Goal: Transaction & Acquisition: Purchase product/service

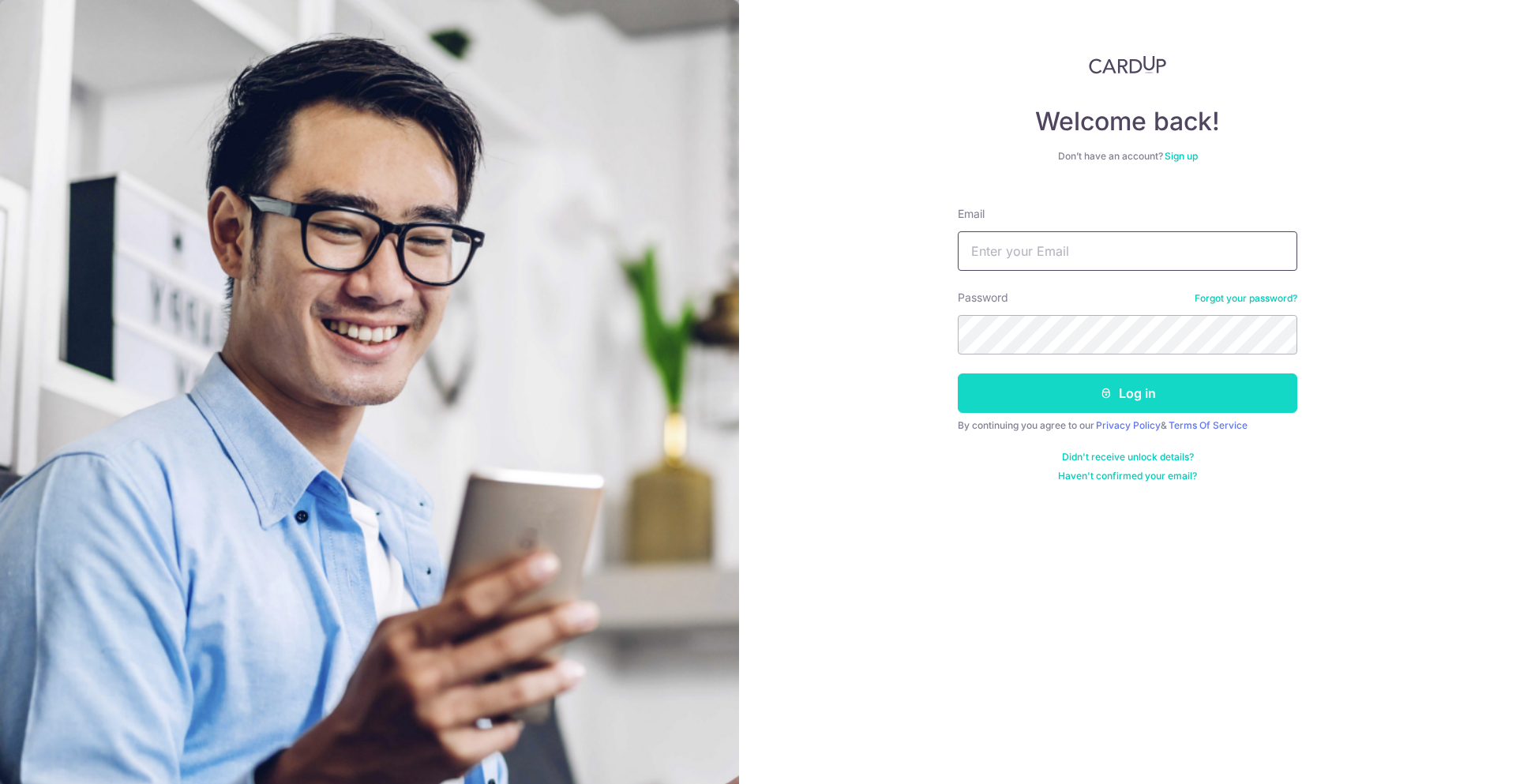
type input "[EMAIL_ADDRESS][DOMAIN_NAME]"
click at [1106, 397] on icon "submit" at bounding box center [1106, 393] width 13 height 13
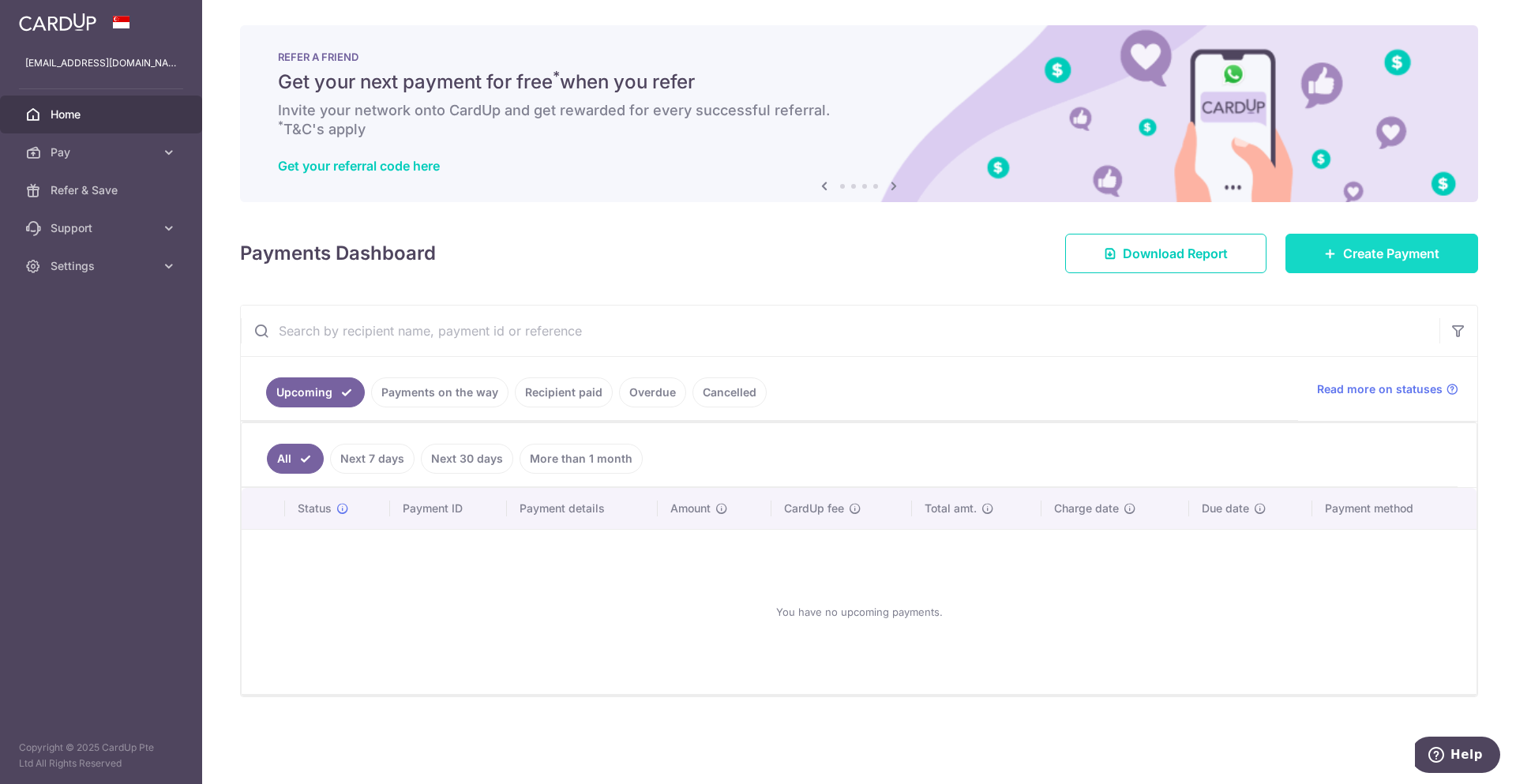
click at [1413, 268] on link "Create Payment" at bounding box center [1382, 253] width 192 height 39
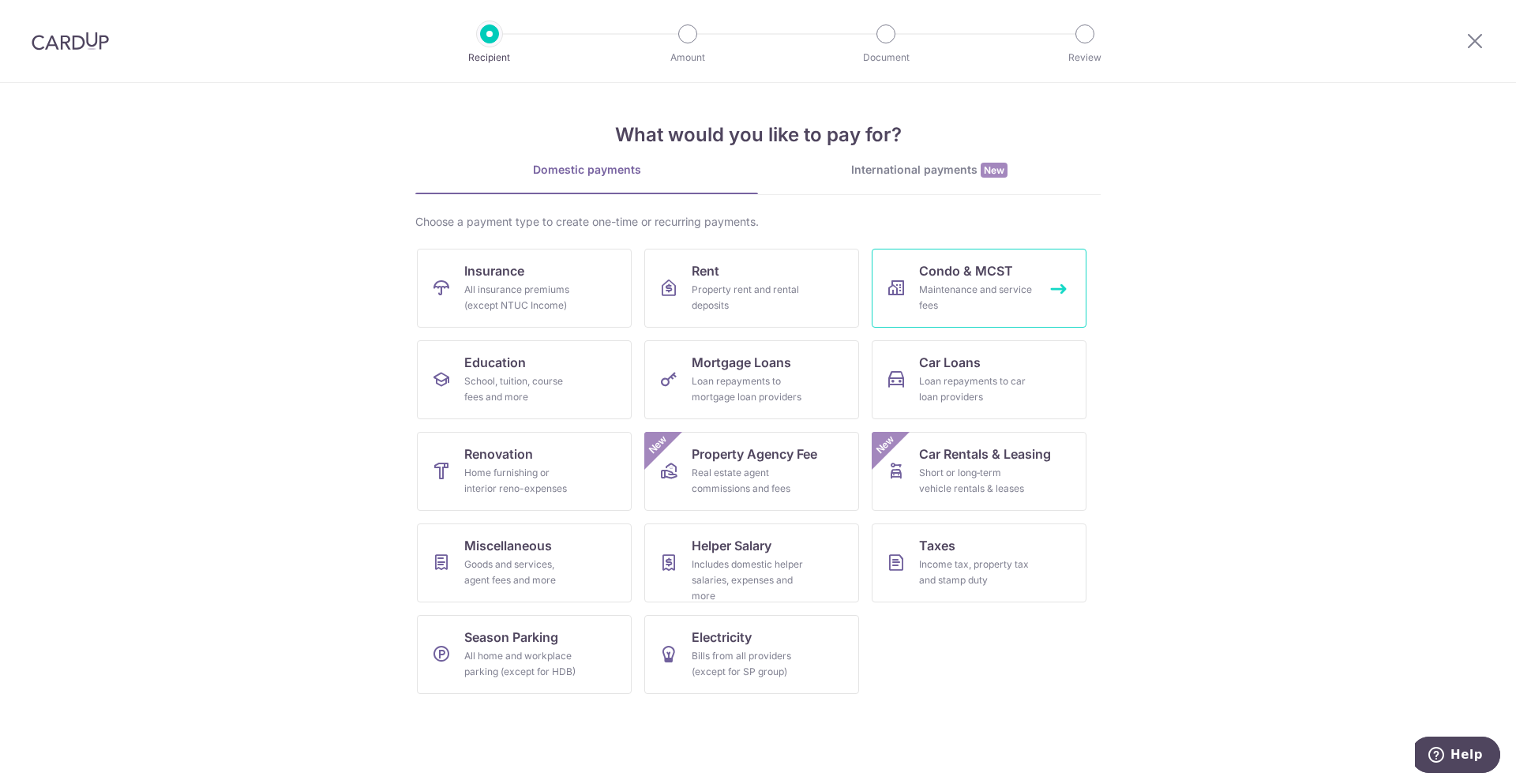
click at [992, 284] on div "Maintenance and service fees" at bounding box center [976, 298] width 114 height 32
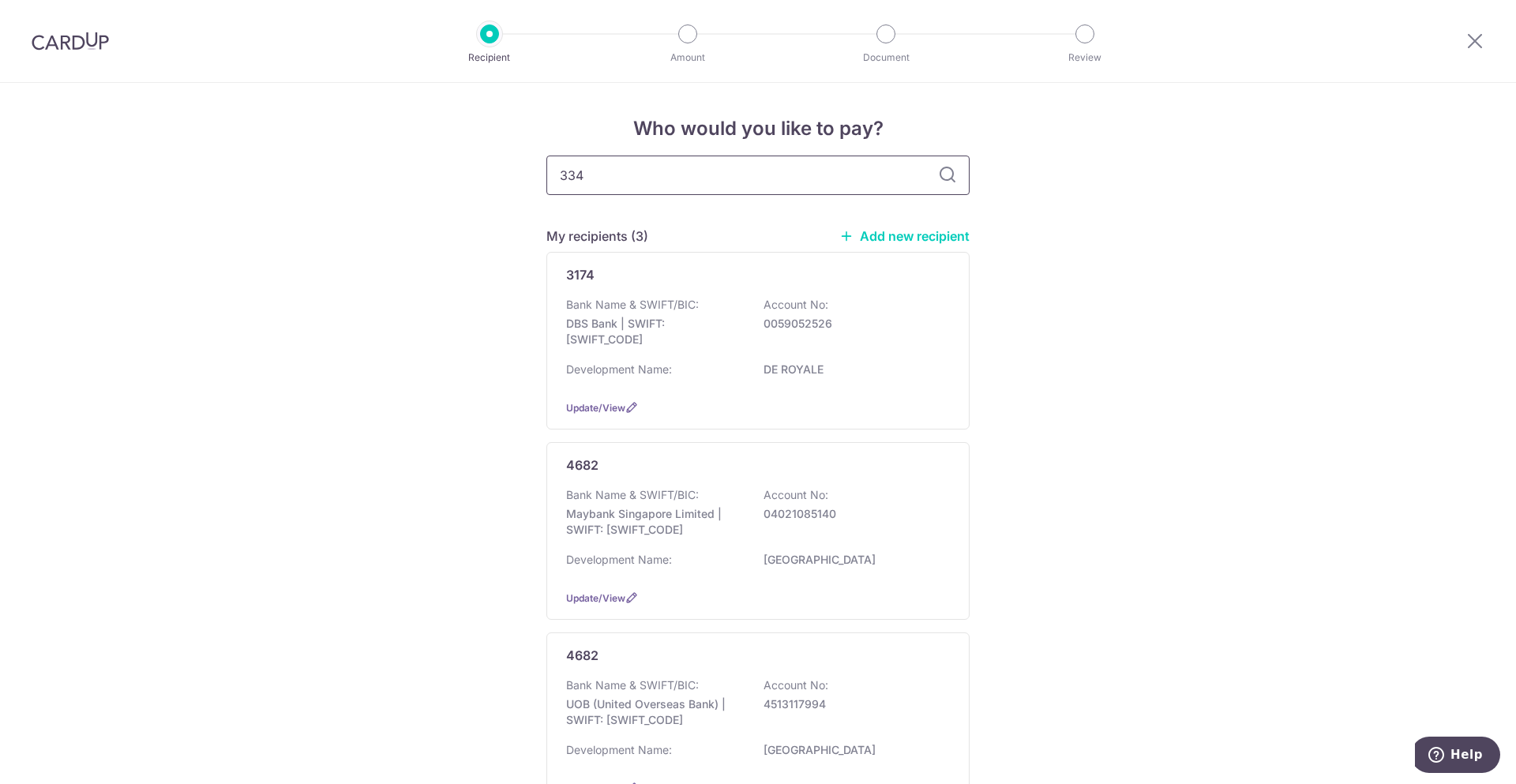
type input "3347"
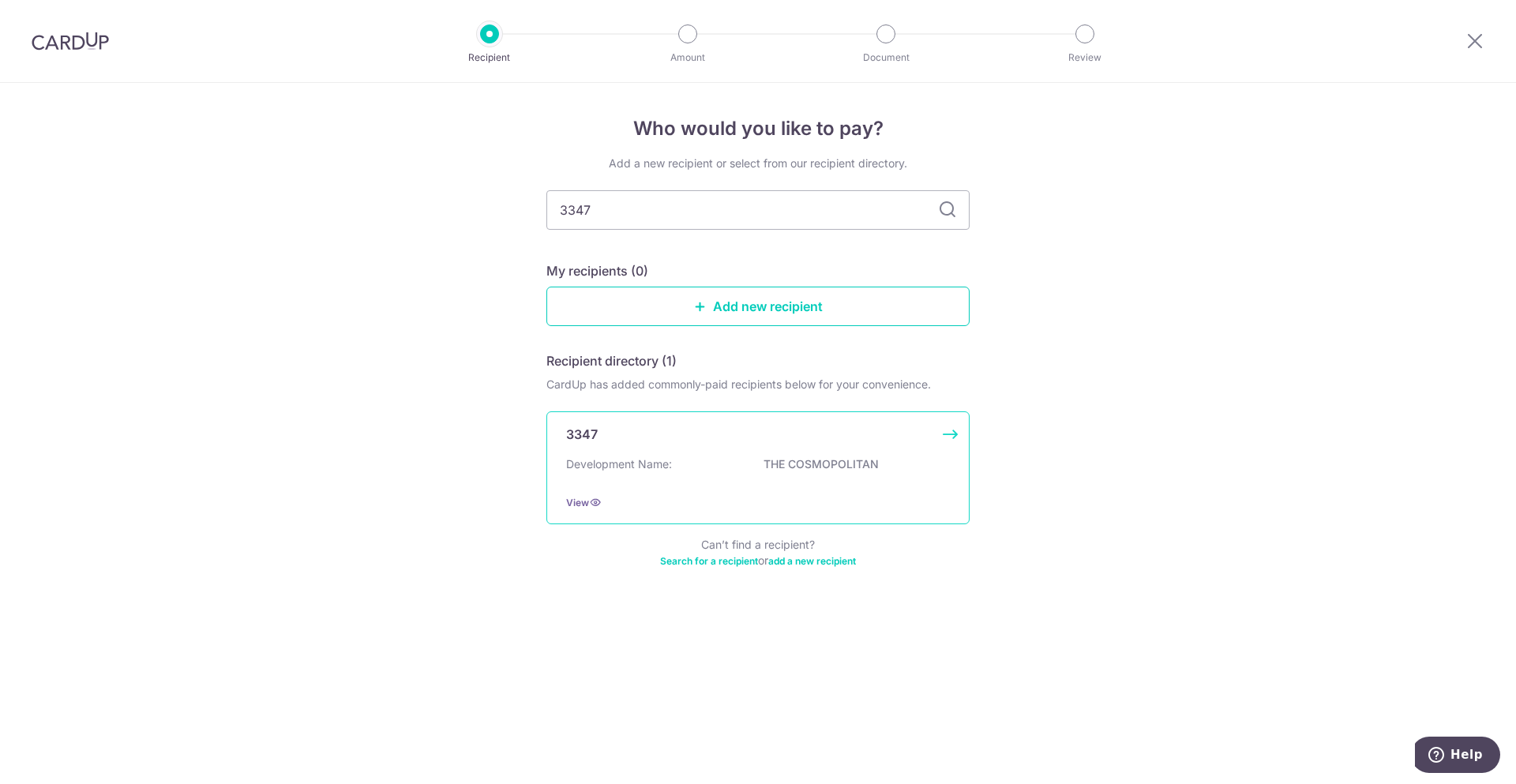
click at [800, 469] on p "THE COSMOPOLITAN" at bounding box center [851, 464] width 176 height 16
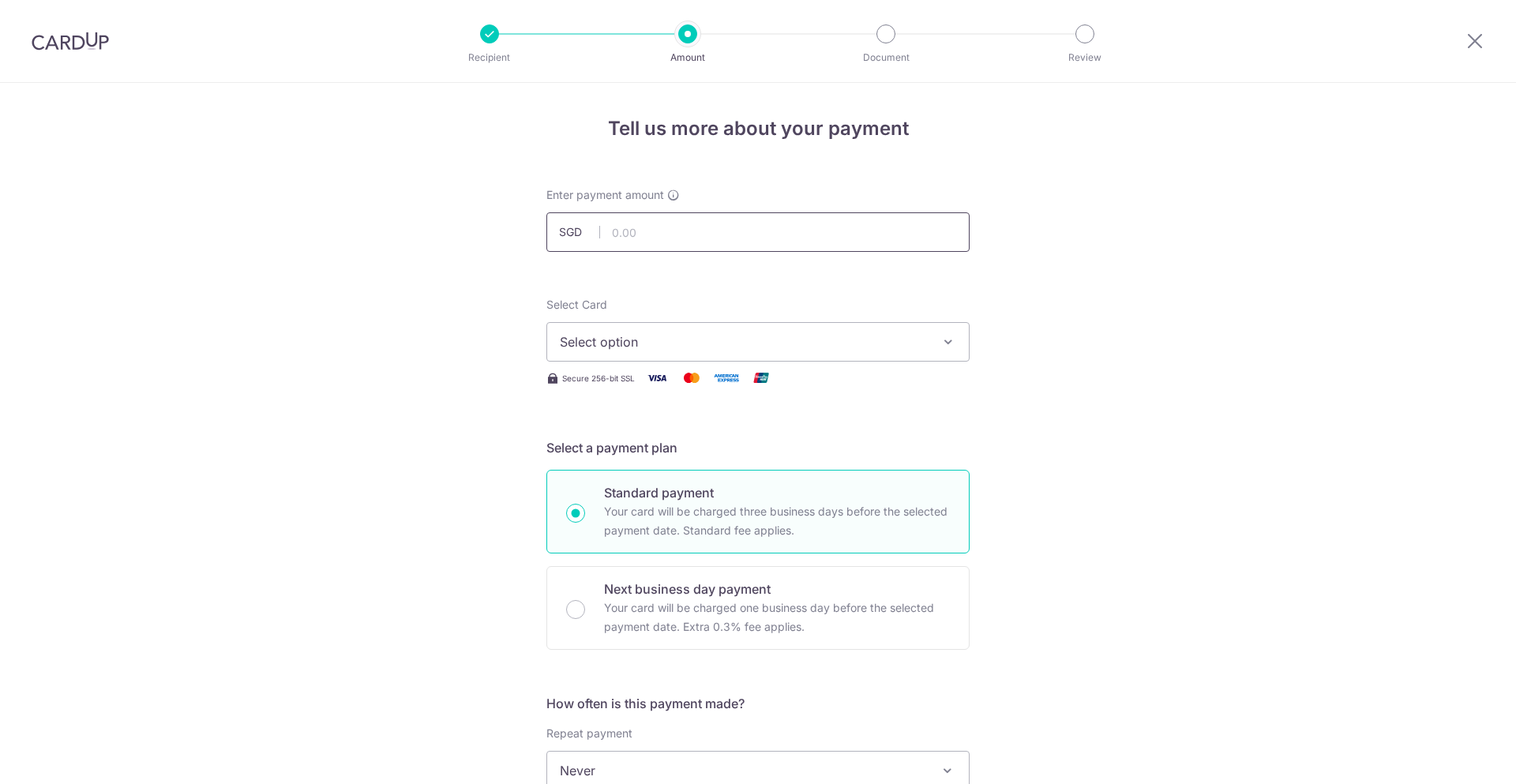
click at [642, 240] on input "text" at bounding box center [757, 231] width 423 height 39
type input "1,916.12"
click at [1175, 343] on div "Tell us more about your payment Enter payment amount SGD 1,916.12 1916.12 Selec…" at bounding box center [758, 797] width 1516 height 1428
click at [849, 358] on button "Select option" at bounding box center [757, 342] width 423 height 39
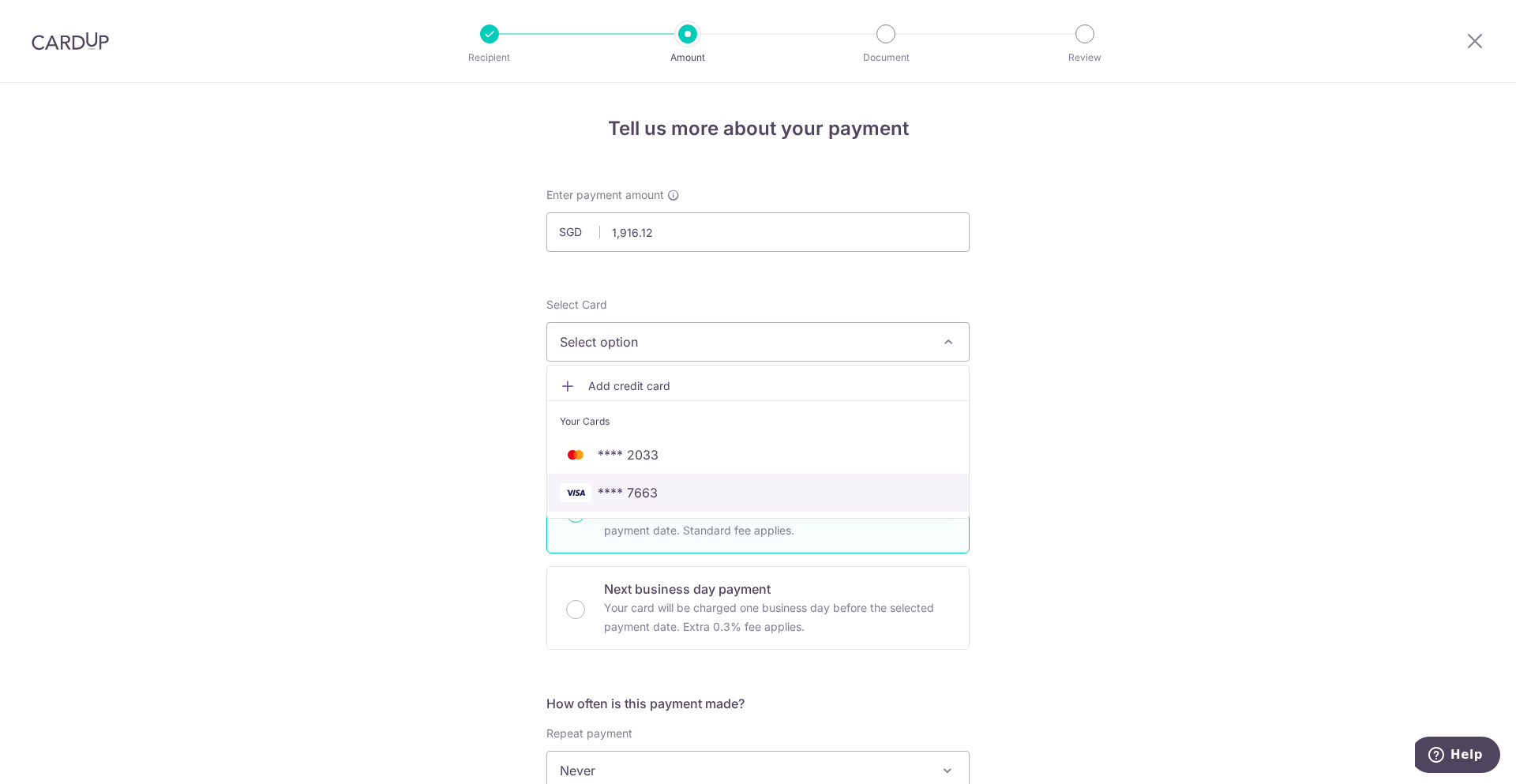
click at [622, 488] on span "**** 7663" at bounding box center [627, 493] width 60 height 19
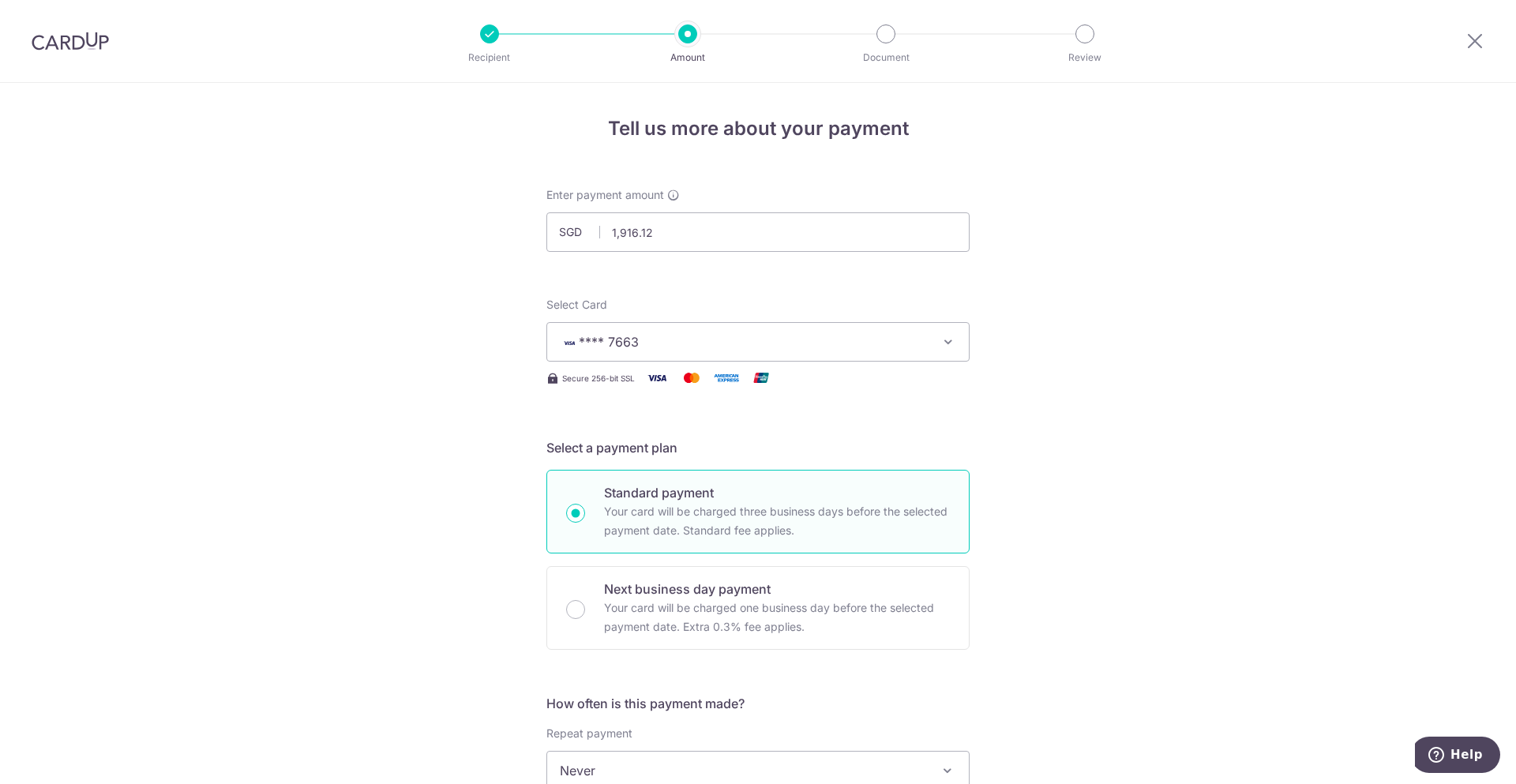
click at [1181, 525] on div "Tell us more about your payment Enter payment amount SGD 1,916.12 1916.12 Selec…" at bounding box center [758, 797] width 1516 height 1428
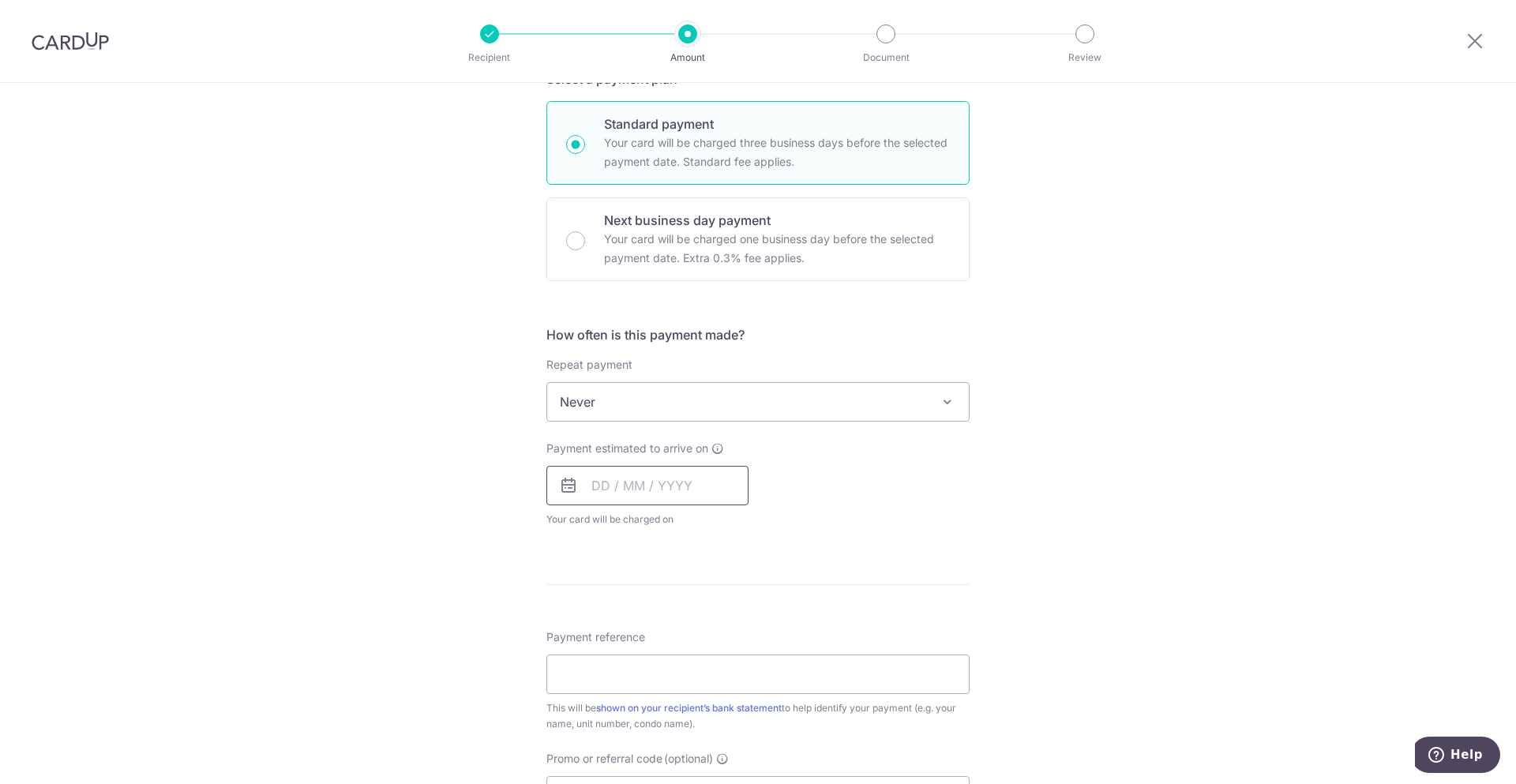
click at [667, 482] on input "text" at bounding box center [647, 485] width 202 height 39
drag, startPoint x: 672, startPoint y: 660, endPoint x: 1160, endPoint y: 613, distance: 490.3
click at [672, 660] on link "15" at bounding box center [673, 660] width 25 height 25
type input "[DATE]"
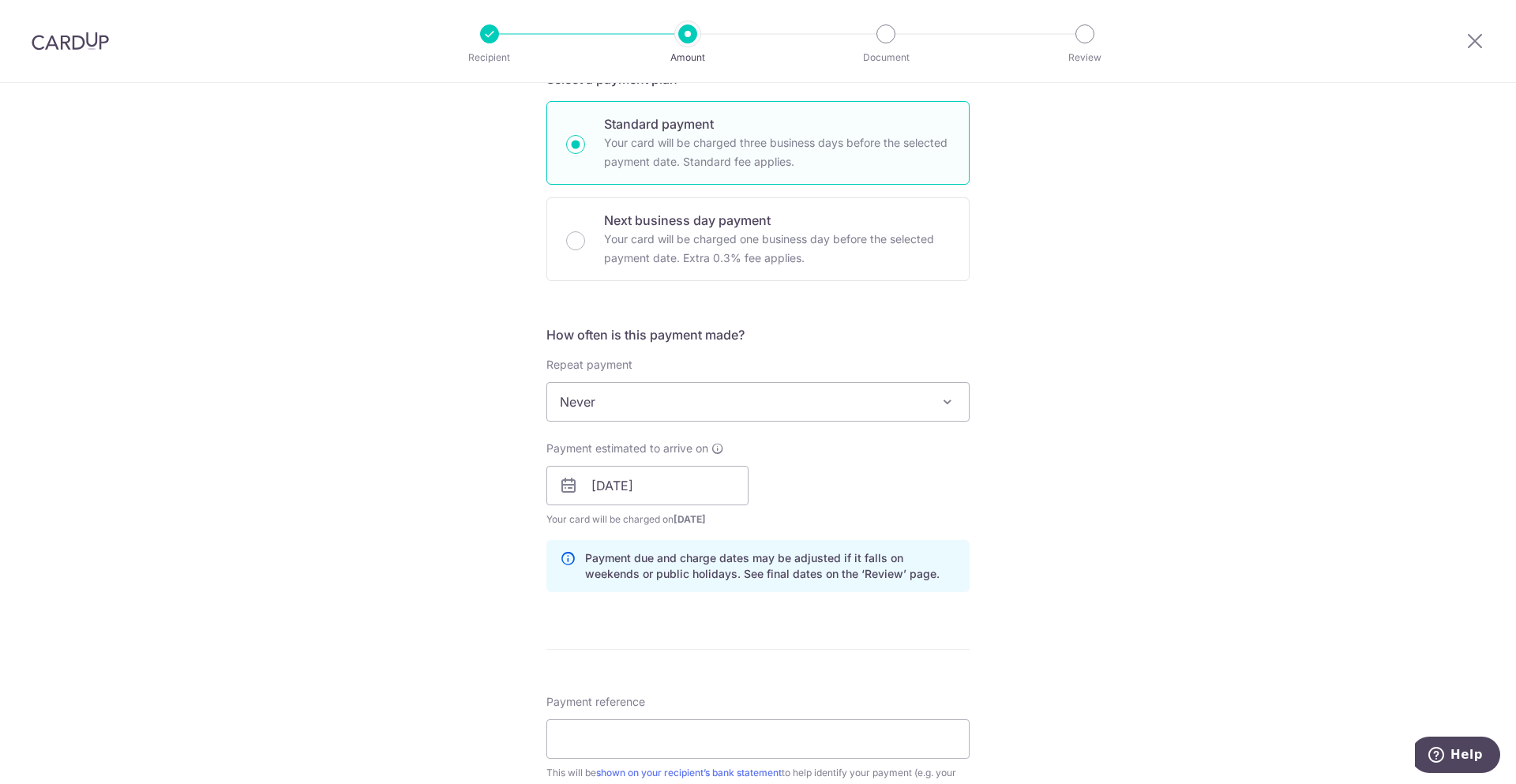
click at [1160, 612] on div "Tell us more about your payment Enter payment amount SGD 1,916.12 1916.12 Selec…" at bounding box center [758, 460] width 1516 height 1492
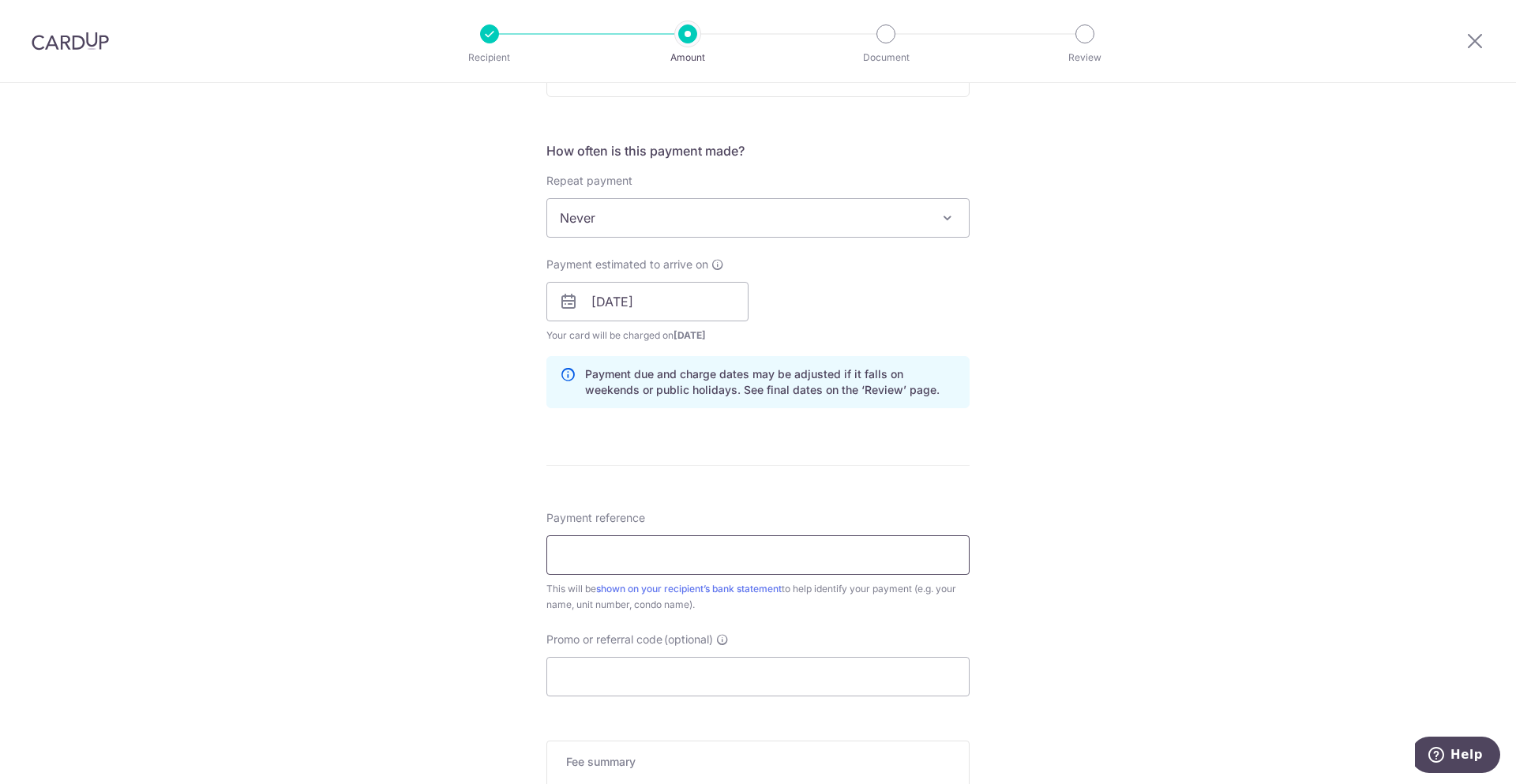
click at [824, 565] on input "Payment reference" at bounding box center [757, 554] width 423 height 39
type input "BLK 200 UNIT 2603"
click at [1098, 657] on div "Tell us more about your payment Enter payment amount SGD 1,916.12 1916.12 Selec…" at bounding box center [758, 276] width 1516 height 1492
click at [723, 682] on input "Promo or referral code (optional)" at bounding box center [757, 677] width 423 height 39
paste input "B2C18"
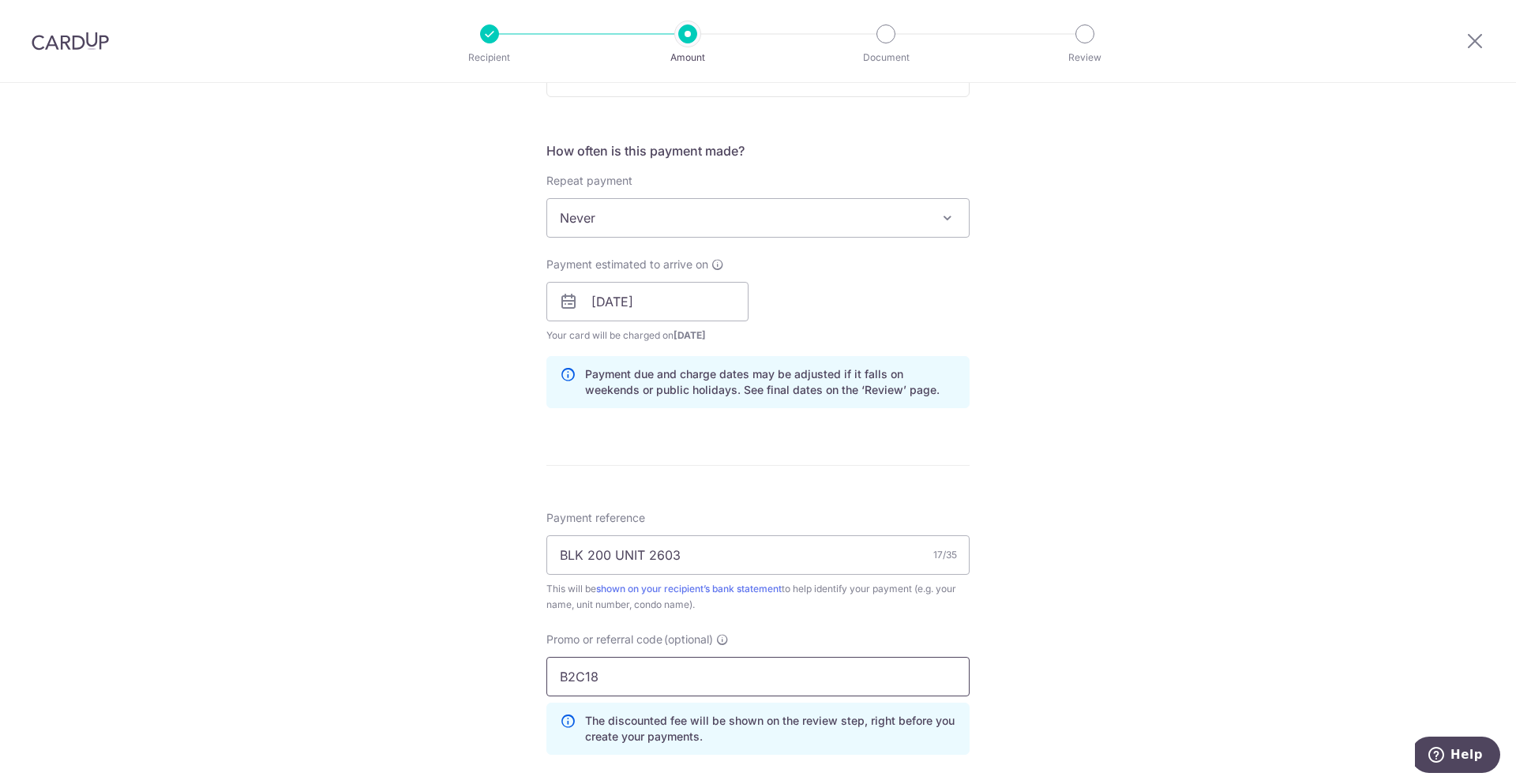
type input "B2C18"
click at [1095, 652] on div "Tell us more about your payment Enter payment amount SGD 1,916.12 1916.12 Selec…" at bounding box center [758, 312] width 1516 height 1563
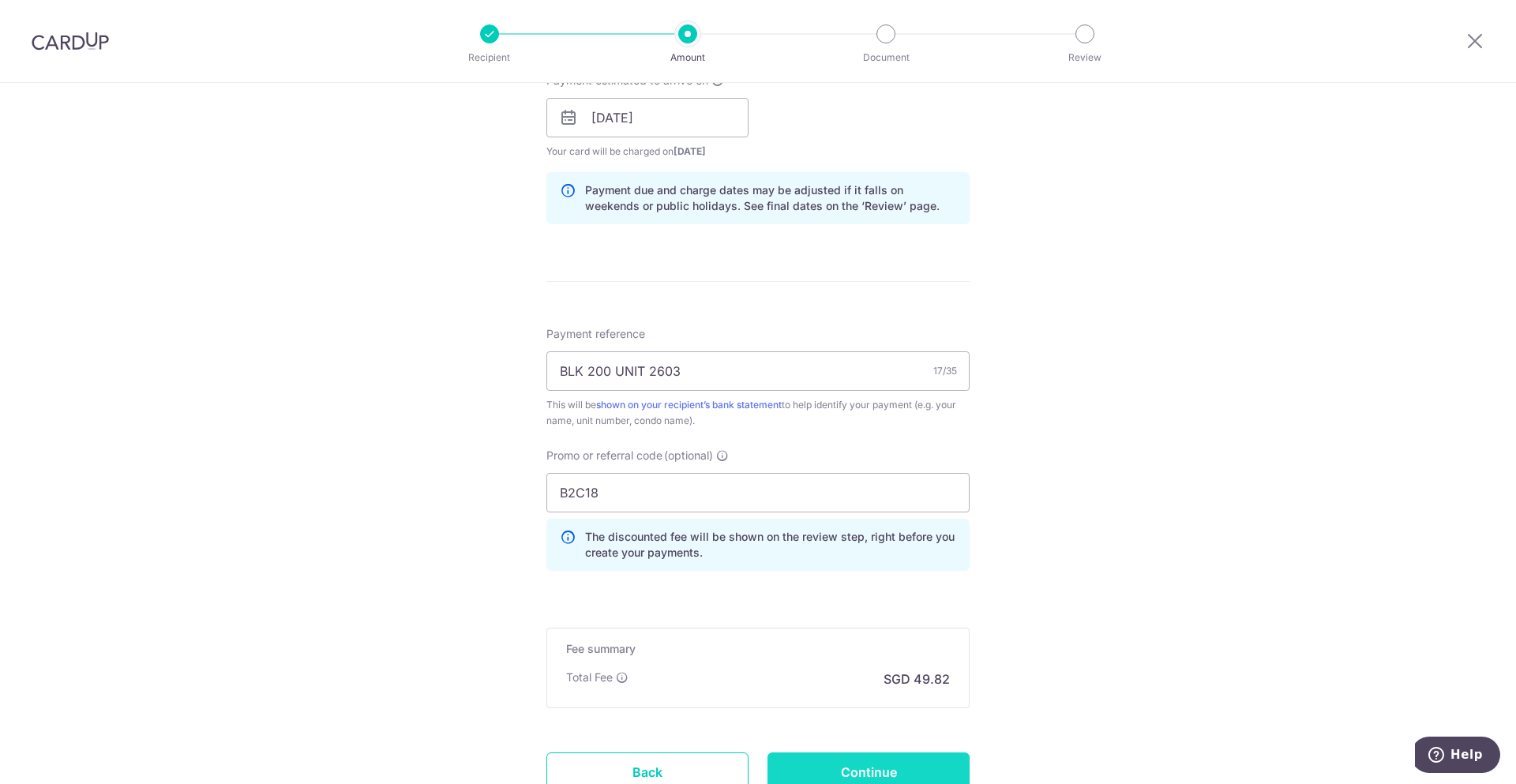
click at [917, 759] on input "Continue" at bounding box center [868, 772] width 202 height 39
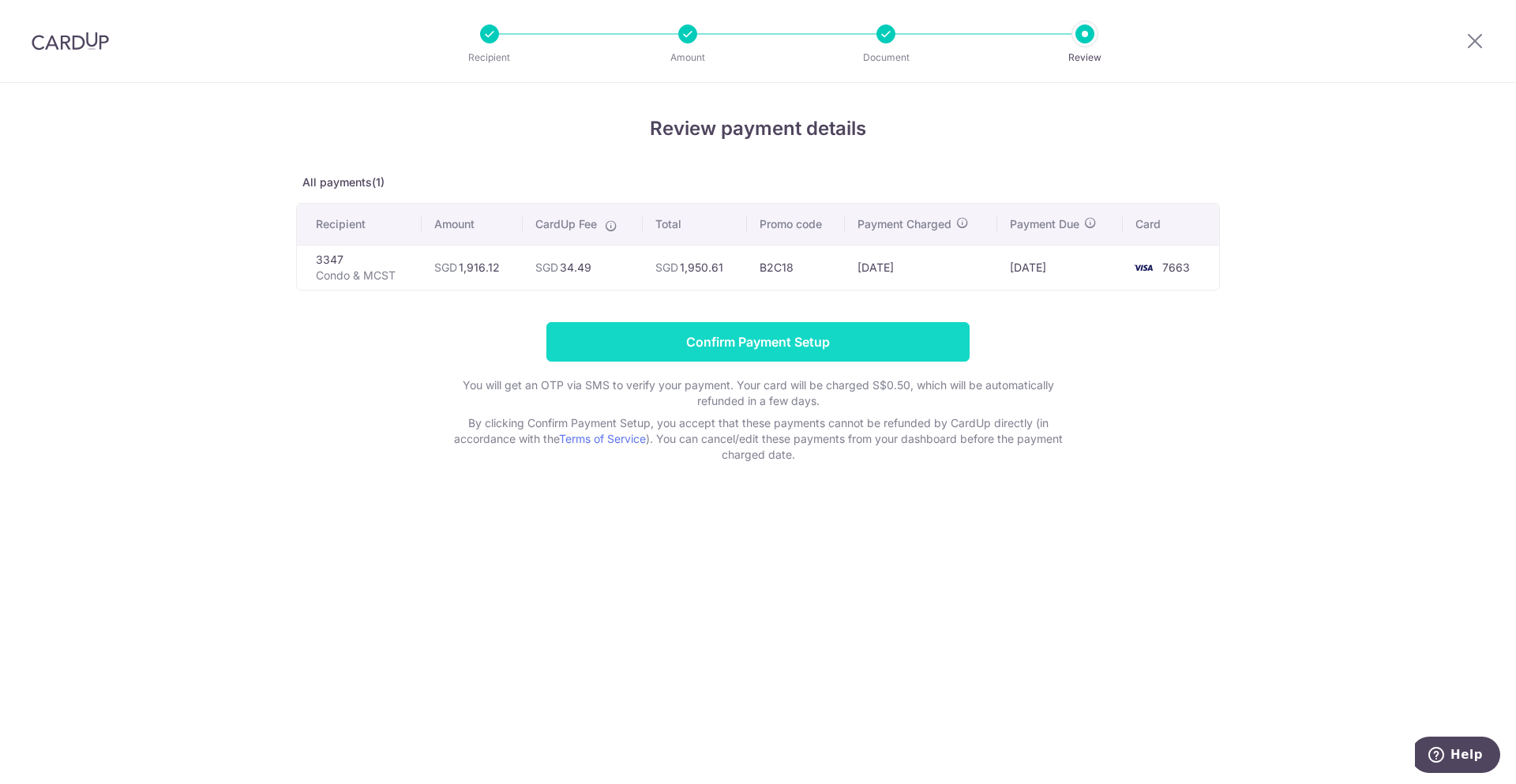
click at [801, 349] on input "Confirm Payment Setup" at bounding box center [757, 342] width 423 height 39
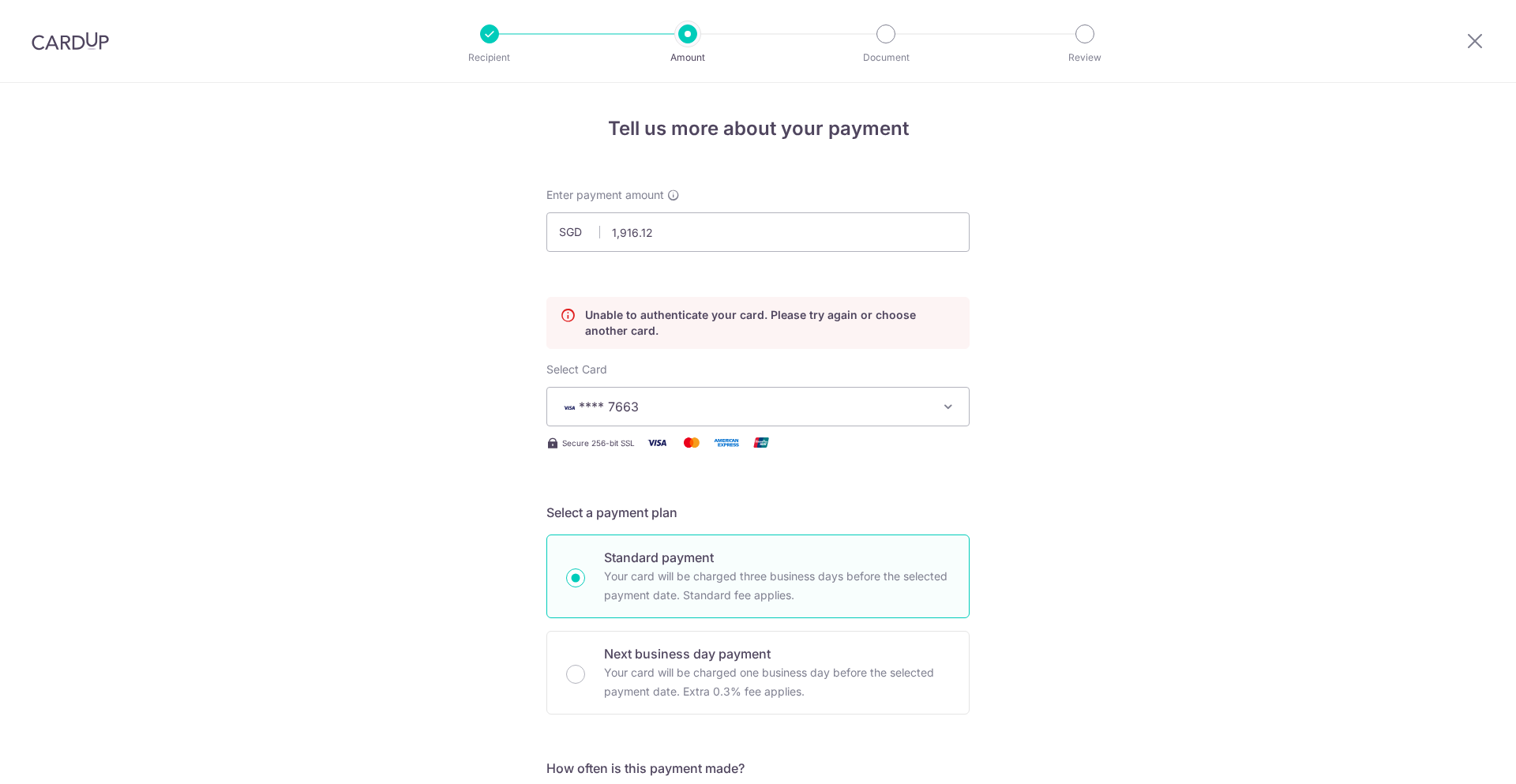
scroll to position [214, 0]
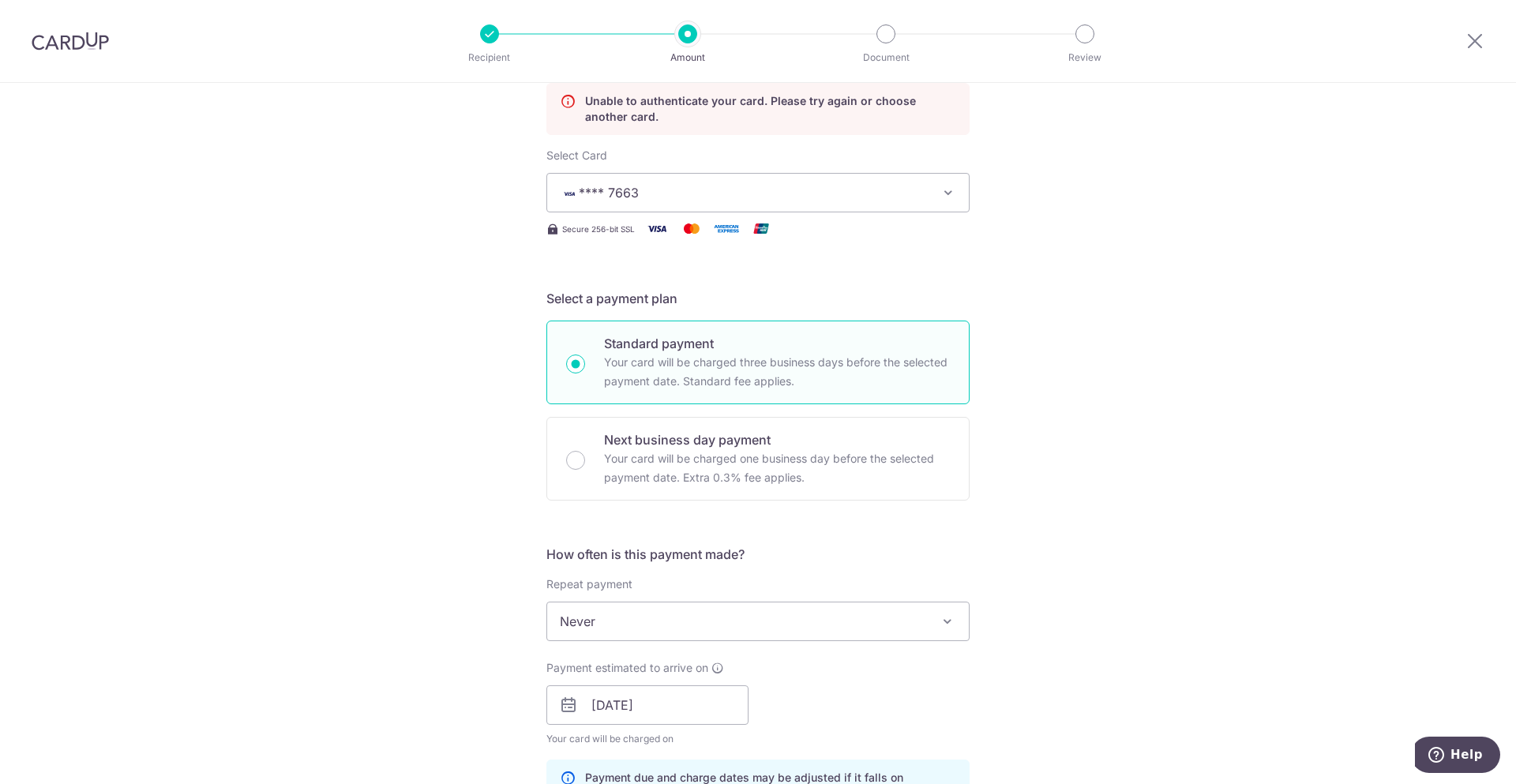
click at [1107, 568] on div "Tell us more about your payment Enter payment amount SGD 1,916.12 1916.12 Unabl…" at bounding box center [758, 683] width 1516 height 1629
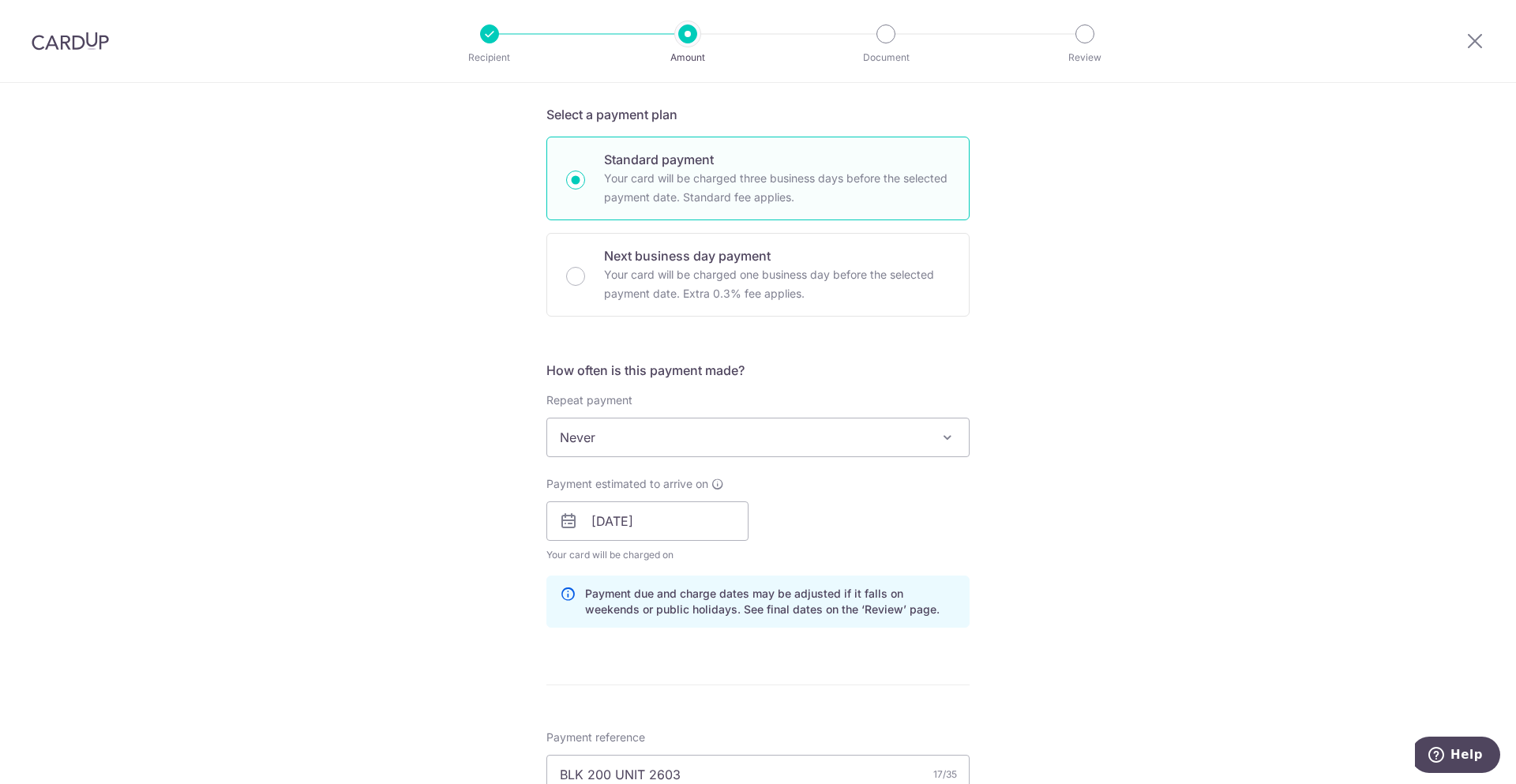
click at [1046, 549] on div "Tell us more about your payment Enter payment amount SGD 1,916.12 1916.12 Unabl…" at bounding box center [758, 499] width 1516 height 1629
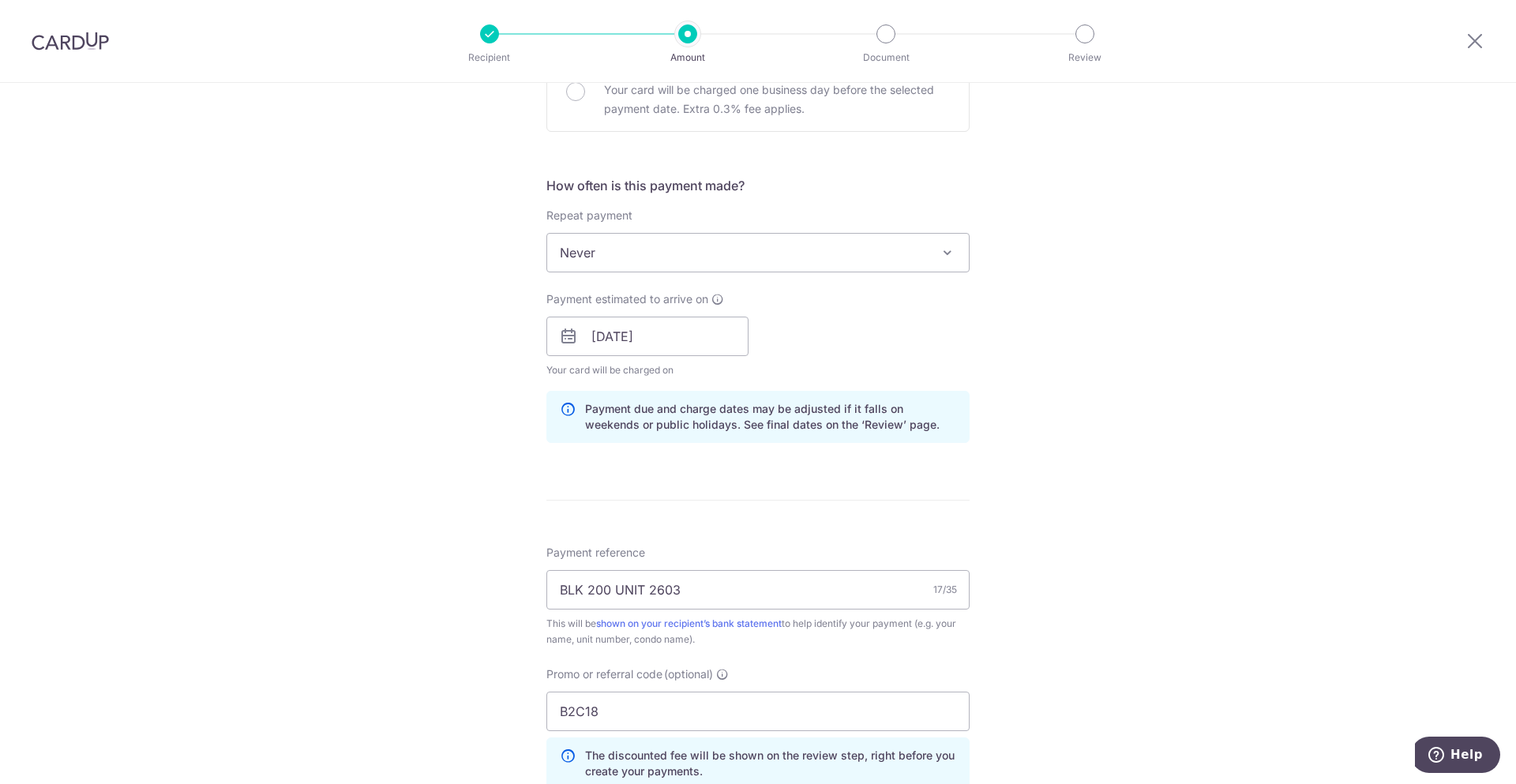
scroll to position [928, 0]
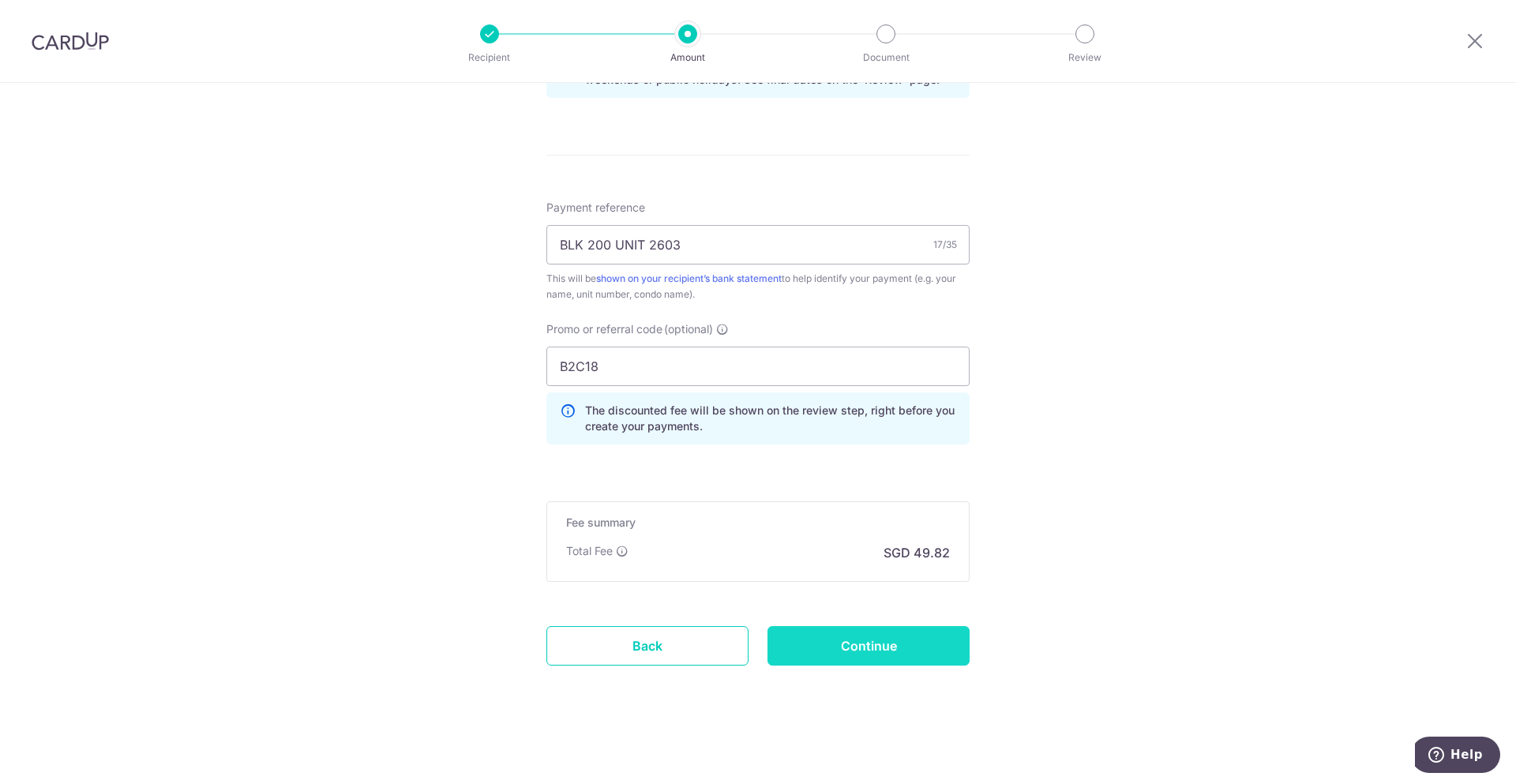
click at [923, 652] on input "Continue" at bounding box center [868, 646] width 202 height 39
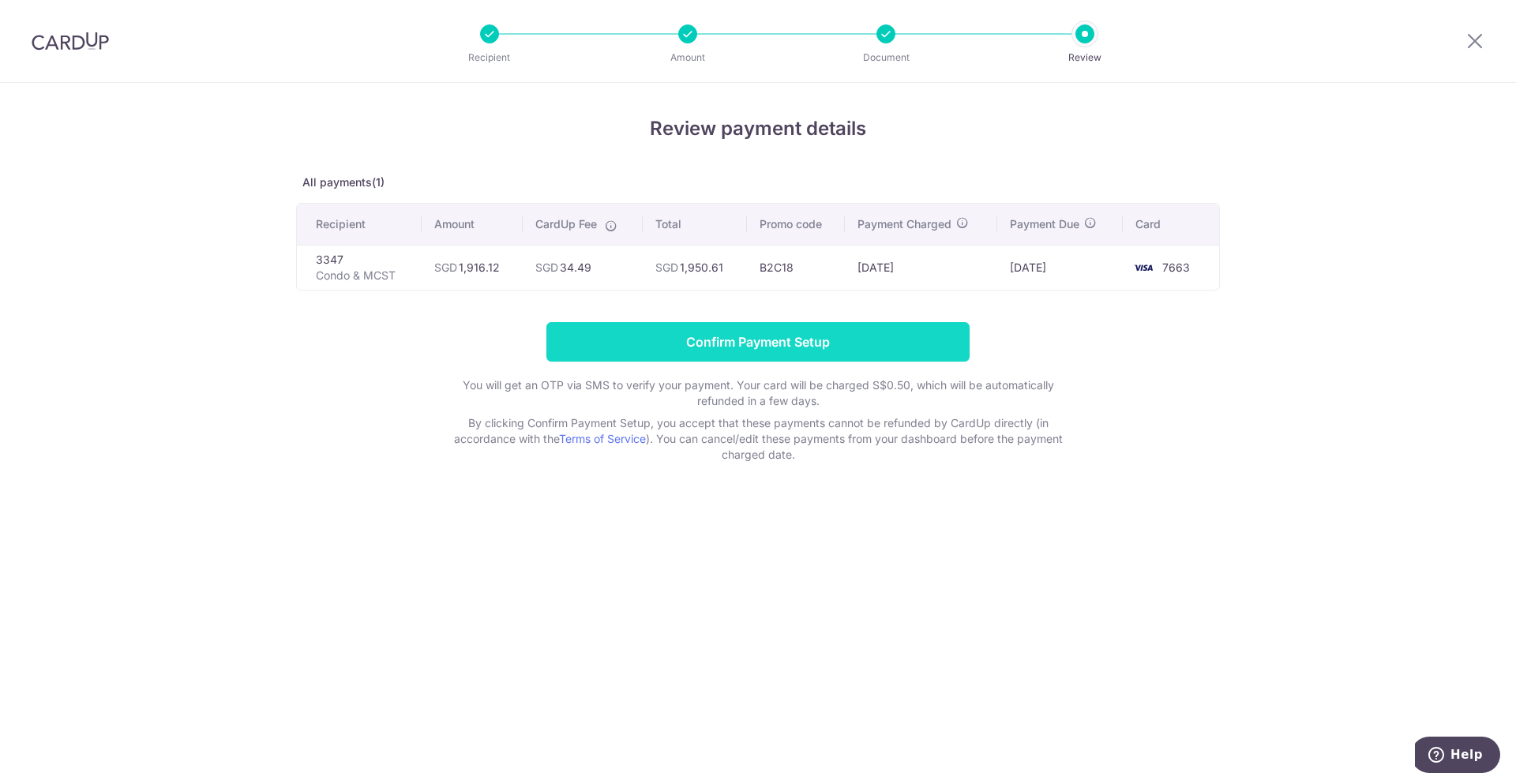
click at [800, 352] on input "Confirm Payment Setup" at bounding box center [757, 342] width 423 height 39
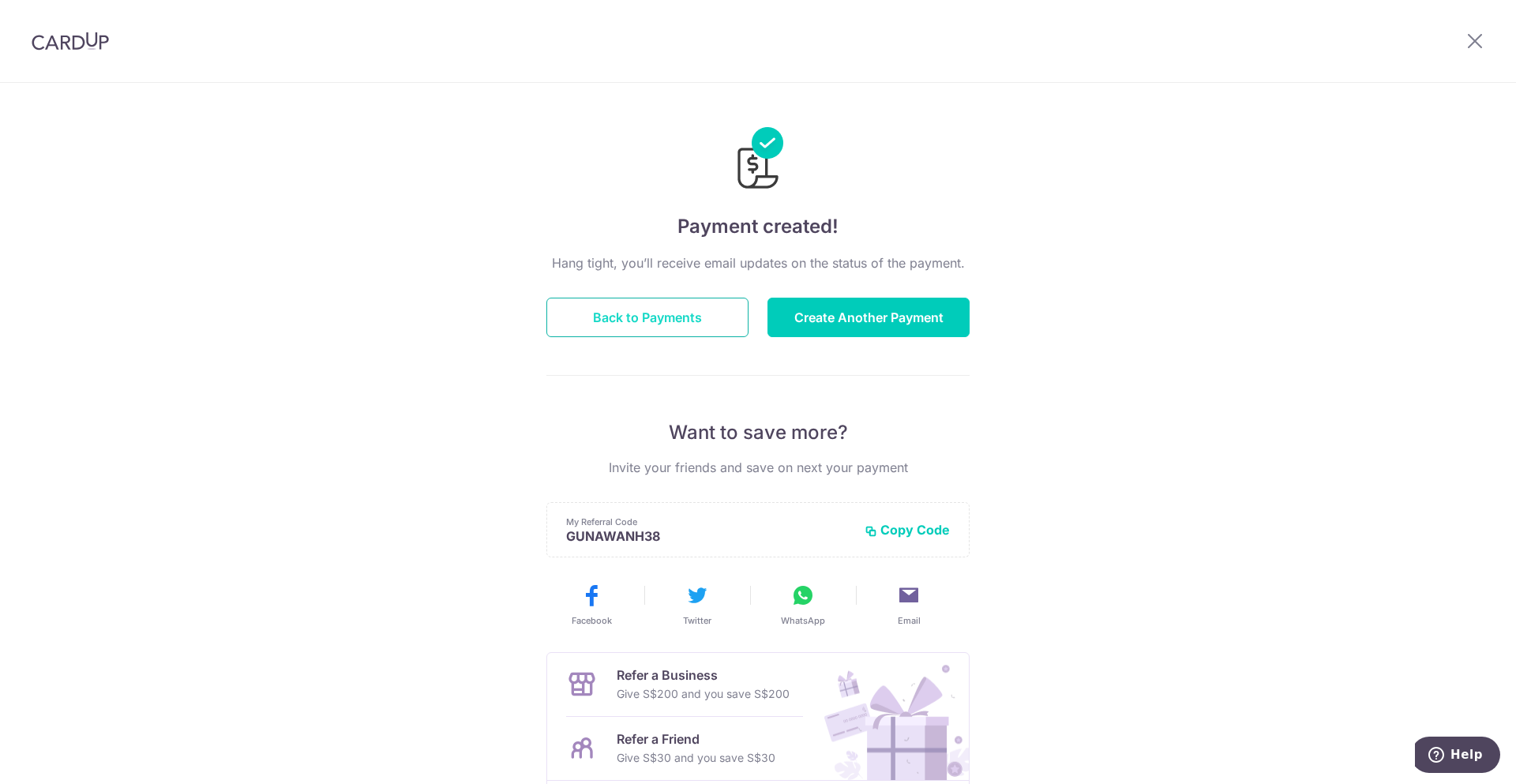
click at [634, 325] on button "Back to Payments" at bounding box center [647, 317] width 202 height 39
